Goal: Check status: Check status

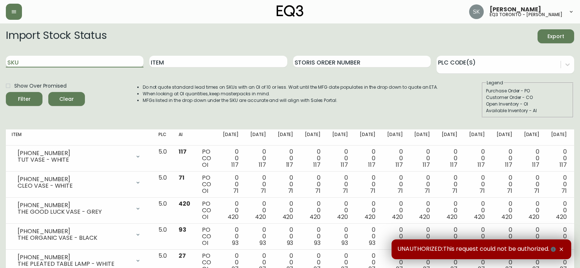
click at [117, 64] on input "SKU" at bounding box center [75, 62] width 138 height 12
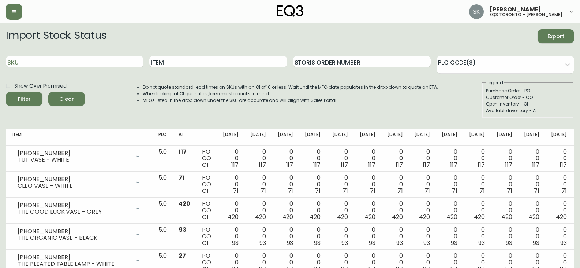
paste input "[PHONE_NUMBER]"
type input "[PHONE_NUMBER]"
click at [6, 92] on button "Filter" at bounding box center [24, 99] width 37 height 14
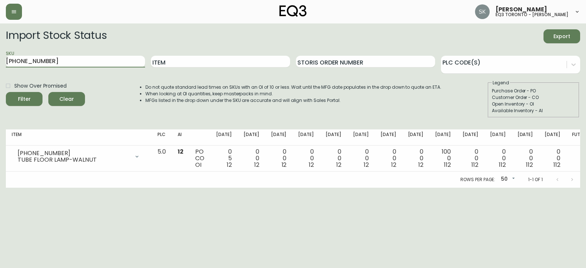
click at [68, 102] on span "Clear" at bounding box center [66, 98] width 25 height 9
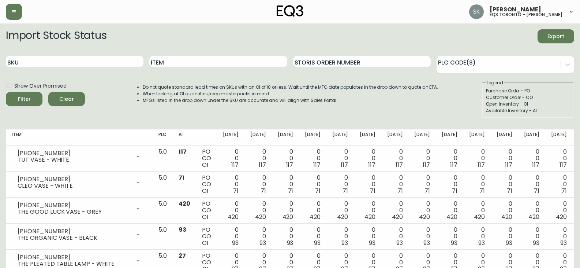
click at [215, 69] on div "Item" at bounding box center [218, 62] width 138 height 24
click at [217, 65] on input "Item" at bounding box center [218, 62] width 138 height 12
type input "y"
type input "tube"
click at [6, 92] on button "Filter" at bounding box center [24, 99] width 37 height 14
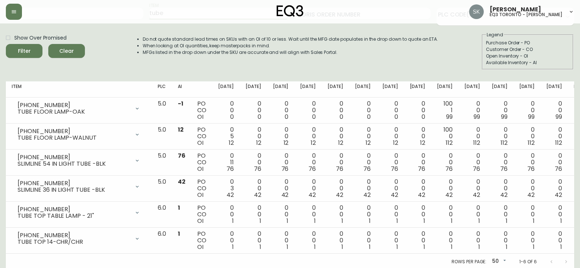
scroll to position [50, 0]
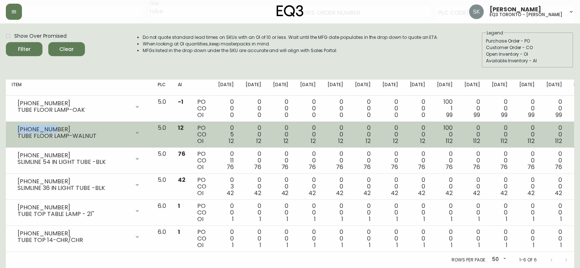
drag, startPoint x: 53, startPoint y: 128, endPoint x: 16, endPoint y: 124, distance: 36.8
click at [16, 124] on div "[PHONE_NUMBER] TUBE FLOOR LAMP-WALNUT" at bounding box center [79, 132] width 134 height 16
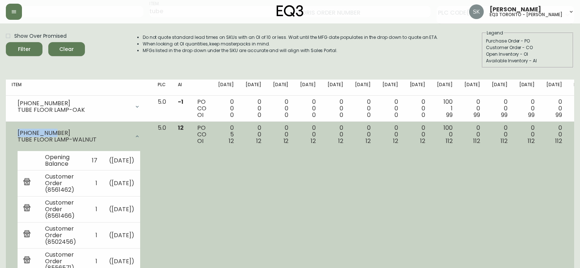
copy div "[PHONE_NUMBER]"
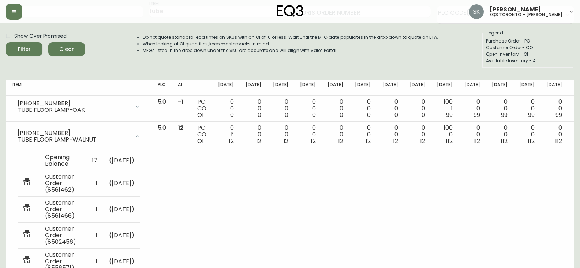
click at [14, 74] on div "Import Stock Status Export SKU Item tube Storis Order Number PLC Code(s) Show O…" at bounding box center [290, 226] width 569 height 495
